Goal: Use online tool/utility: Utilize a website feature to perform a specific function

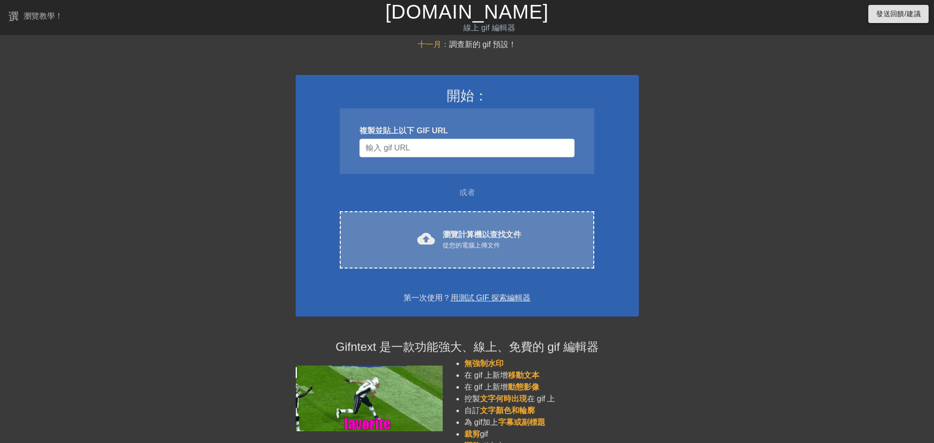
click at [503, 245] on div "從您的電腦上傳文件" at bounding box center [482, 246] width 78 height 10
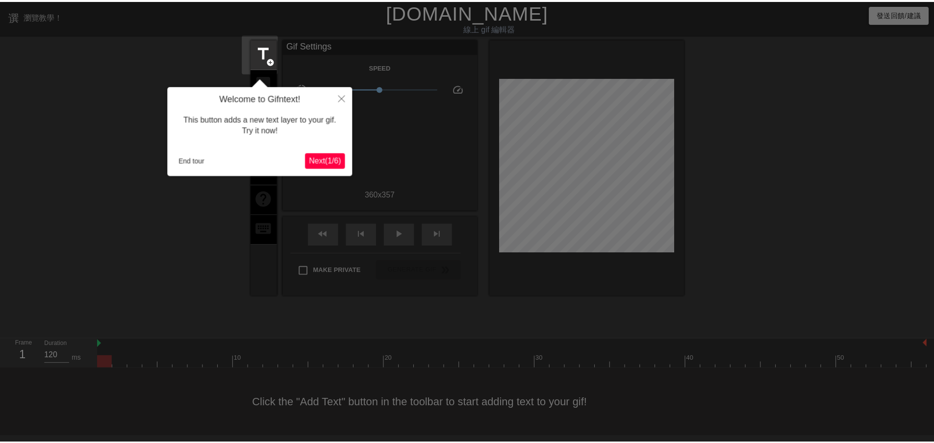
scroll to position [1, 0]
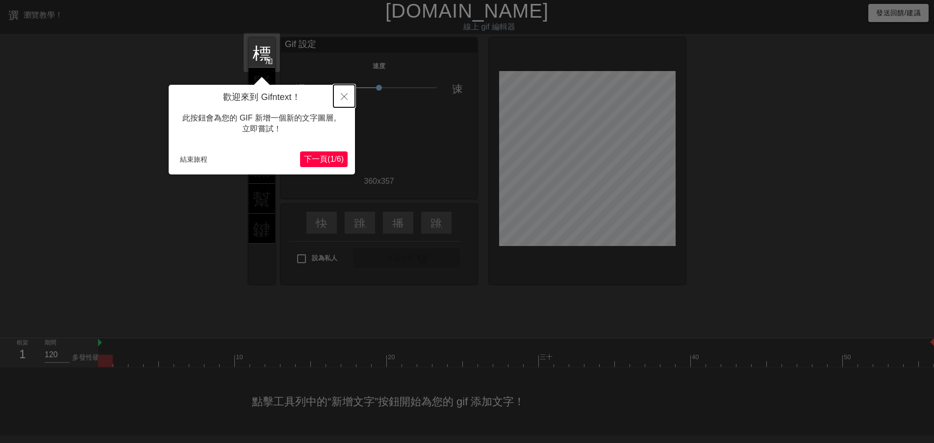
click at [349, 96] on button "關閉" at bounding box center [344, 96] width 22 height 23
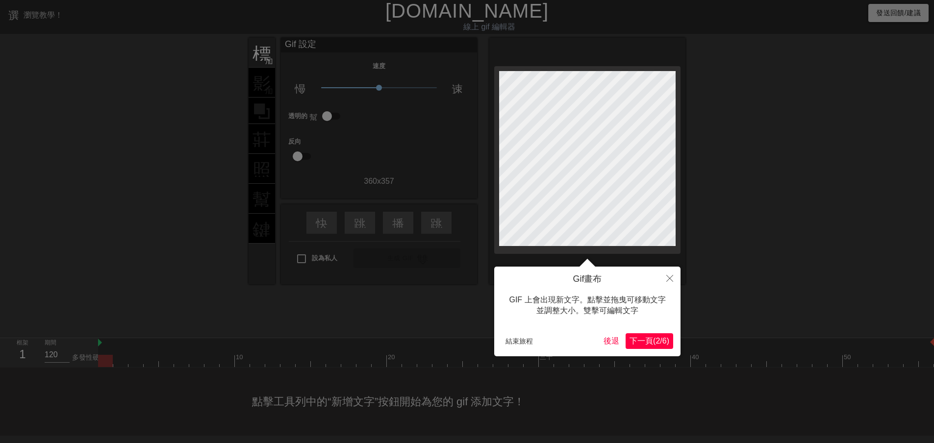
scroll to position [0, 0]
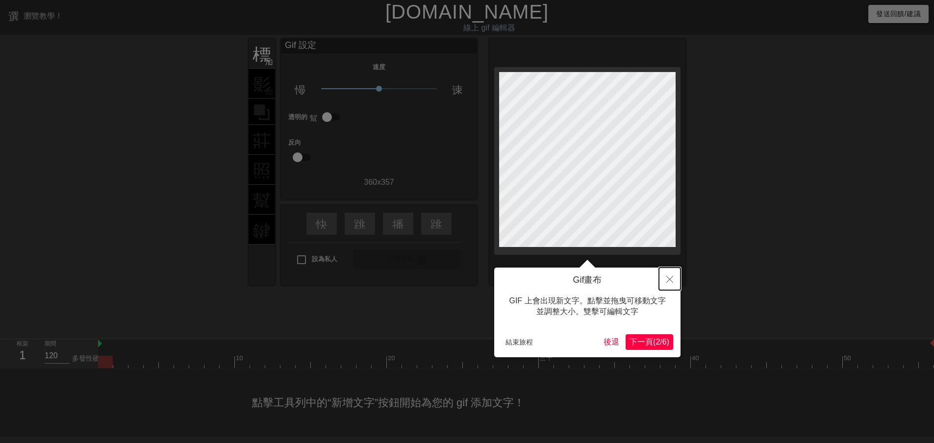
click at [672, 279] on icon "關閉" at bounding box center [669, 279] width 7 height 7
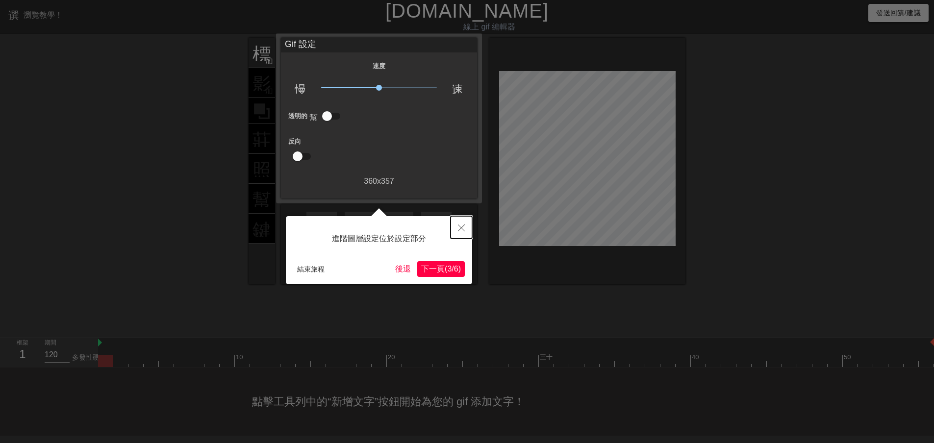
click at [462, 230] on icon "關閉" at bounding box center [461, 228] width 7 height 7
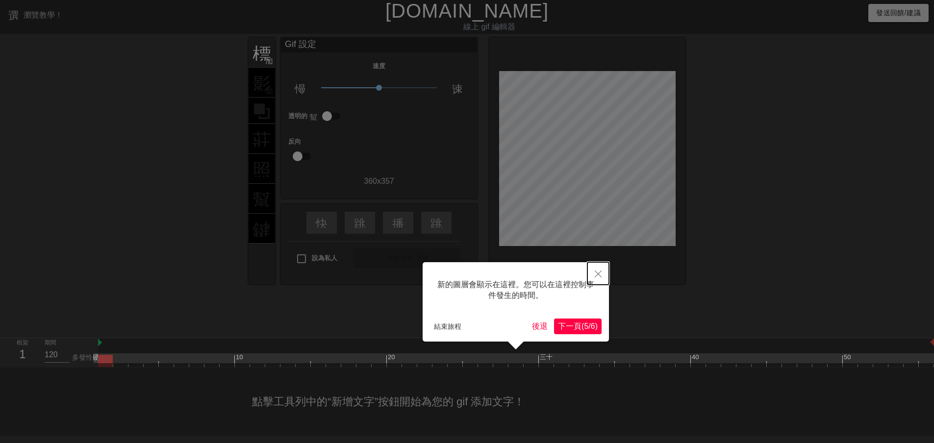
click at [600, 273] on icon "關閉" at bounding box center [598, 274] width 7 height 7
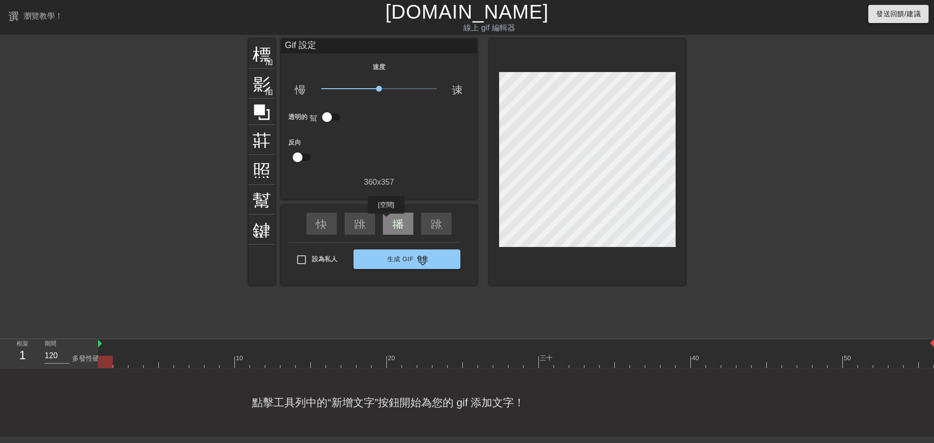
click at [388, 221] on div "播放箭頭" at bounding box center [398, 224] width 30 height 22
click at [388, 221] on div "暫停" at bounding box center [398, 224] width 30 height 22
click at [388, 221] on div "播放箭頭" at bounding box center [398, 224] width 30 height 22
click at [388, 221] on div "暫停" at bounding box center [398, 224] width 30 height 22
click at [396, 230] on div "播放箭頭" at bounding box center [398, 224] width 30 height 22
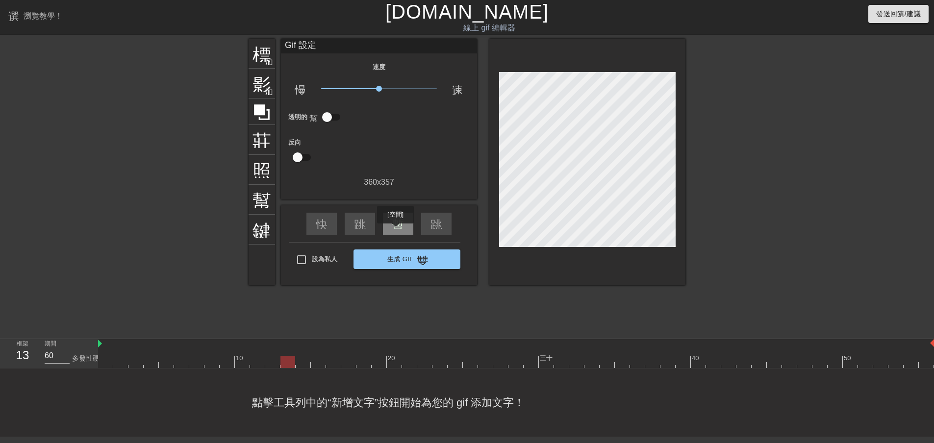
click at [396, 230] on div "暫停" at bounding box center [398, 224] width 30 height 22
click at [395, 232] on div "播放箭頭" at bounding box center [398, 224] width 30 height 22
click at [391, 232] on div "暫停" at bounding box center [398, 224] width 30 height 22
click at [391, 232] on div "播放箭頭" at bounding box center [398, 224] width 30 height 22
type input "60"
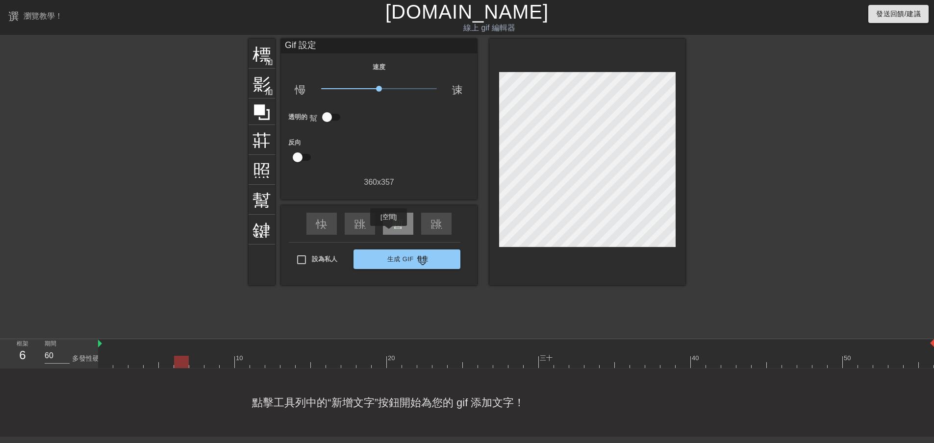
click at [389, 233] on div "暫停" at bounding box center [398, 224] width 30 height 22
